Goal: Use online tool/utility: Utilize a website feature to perform a specific function

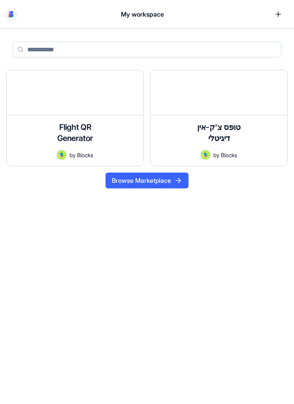
click at [51, 87] on div at bounding box center [75, 92] width 137 height 45
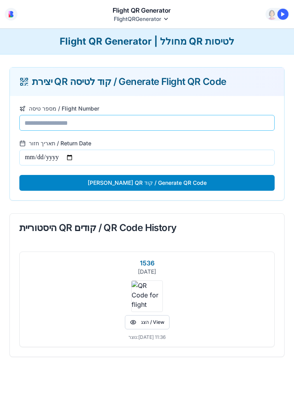
click at [37, 118] on input "מספר טיסה / Flight Number" at bounding box center [146, 123] width 255 height 16
type input "*****"
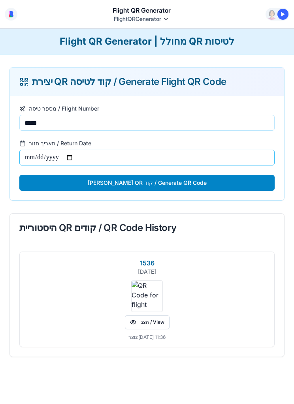
click at [32, 155] on input "תאריך חזור / Return Date" at bounding box center [146, 158] width 255 height 16
type input "**********"
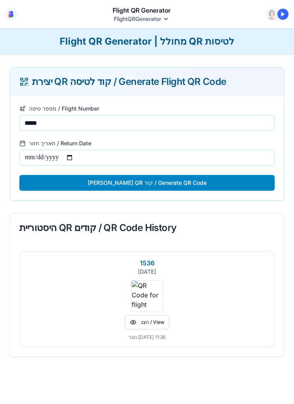
click at [64, 188] on button "[PERSON_NAME] QR קוד / Generate QR Code" at bounding box center [146, 183] width 255 height 16
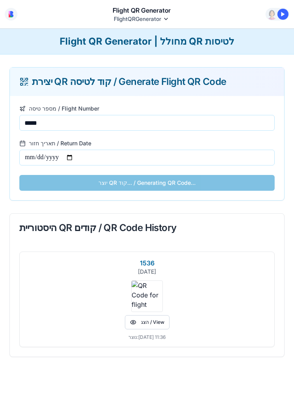
click at [143, 323] on button "הצג / View" at bounding box center [147, 323] width 45 height 14
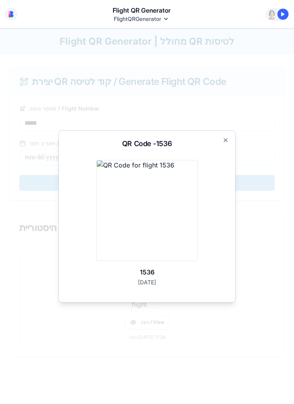
click at [227, 152] on div "QR Code - 1536 1536 [DATE] Close" at bounding box center [147, 216] width 177 height 172
click at [225, 149] on div "QR Code - 1536 1536 [DATE] Close" at bounding box center [147, 216] width 177 height 172
click at [223, 144] on h2 "QR Code - 1536" at bounding box center [146, 143] width 157 height 7
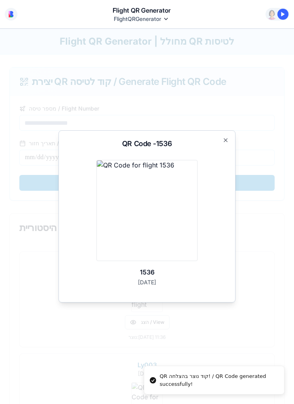
click at [223, 140] on icon "button" at bounding box center [226, 140] width 6 height 6
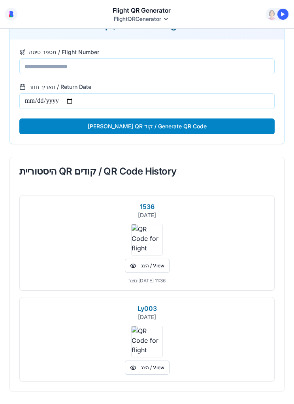
scroll to position [57, 0]
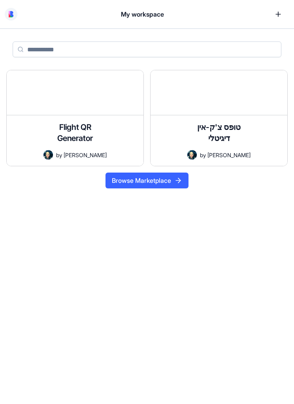
click at [235, 136] on h4 "טופס צ'ק-אין דיגיטלי" at bounding box center [218, 133] width 63 height 22
click at [4, 8] on header "My workspace" at bounding box center [147, 14] width 294 height 28
click at [8, 17] on button at bounding box center [11, 14] width 13 height 13
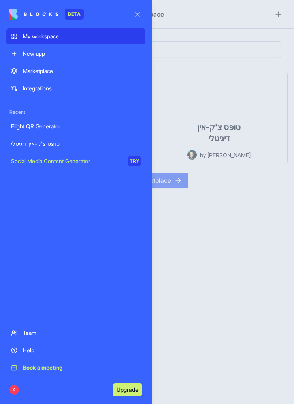
click at [36, 38] on div "My workspace" at bounding box center [82, 36] width 118 height 8
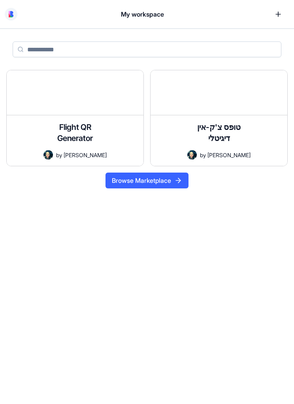
click at [128, 14] on h1 "My workspace" at bounding box center [142, 13] width 43 height 9
click at [275, 16] on link at bounding box center [278, 14] width 22 height 22
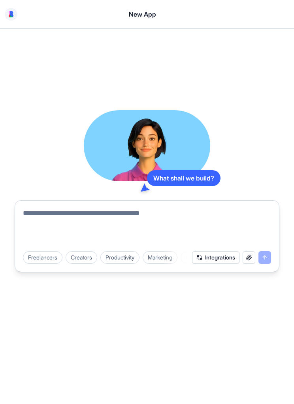
click at [9, 13] on img at bounding box center [11, 14] width 5 height 6
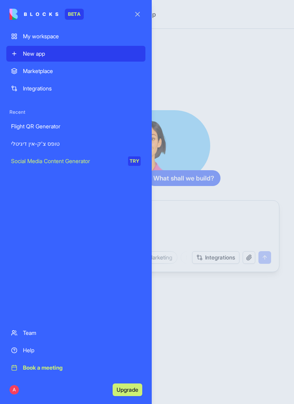
click at [123, 389] on button "Upgrade" at bounding box center [128, 390] width 30 height 13
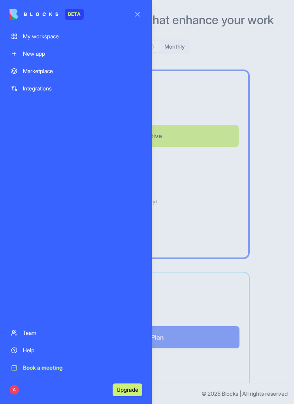
click at [197, 214] on div at bounding box center [147, 202] width 294 height 404
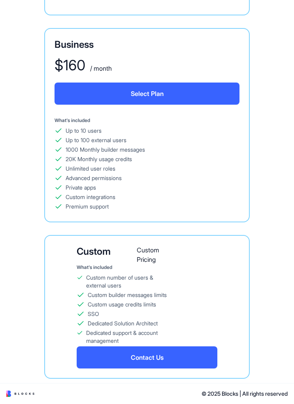
scroll to position [654, 0]
